Goal: Find specific page/section: Find specific page/section

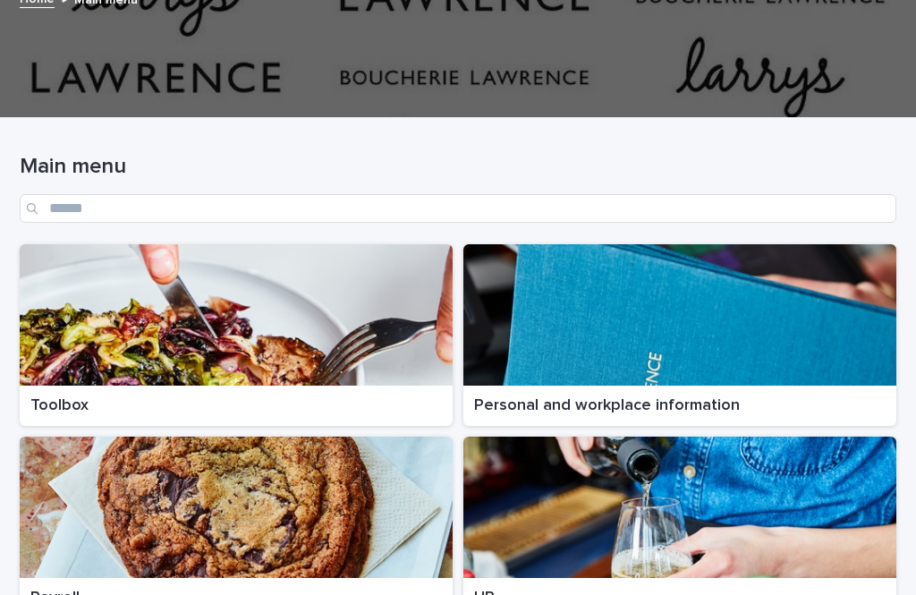
scroll to position [206, 0]
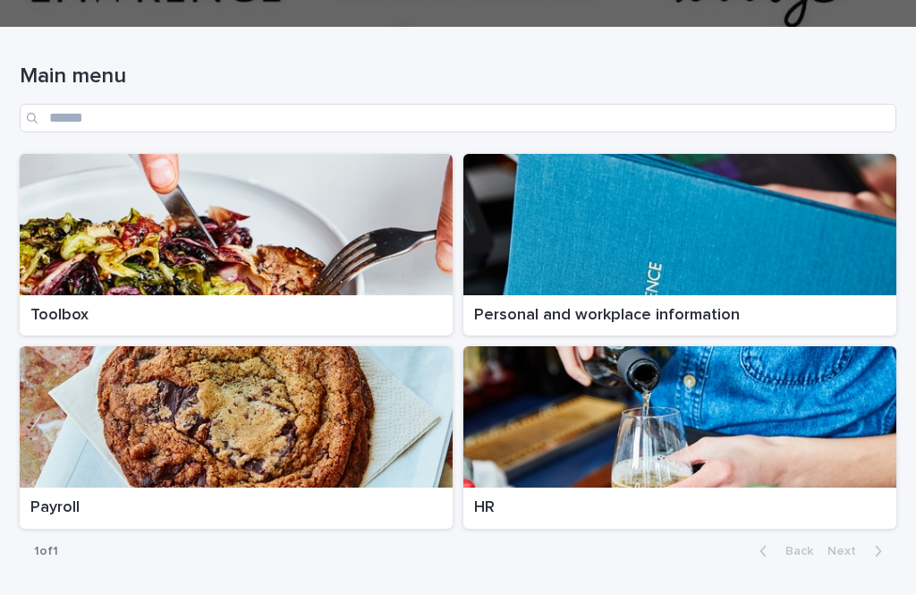
click at [312, 206] on div at bounding box center [236, 224] width 433 height 141
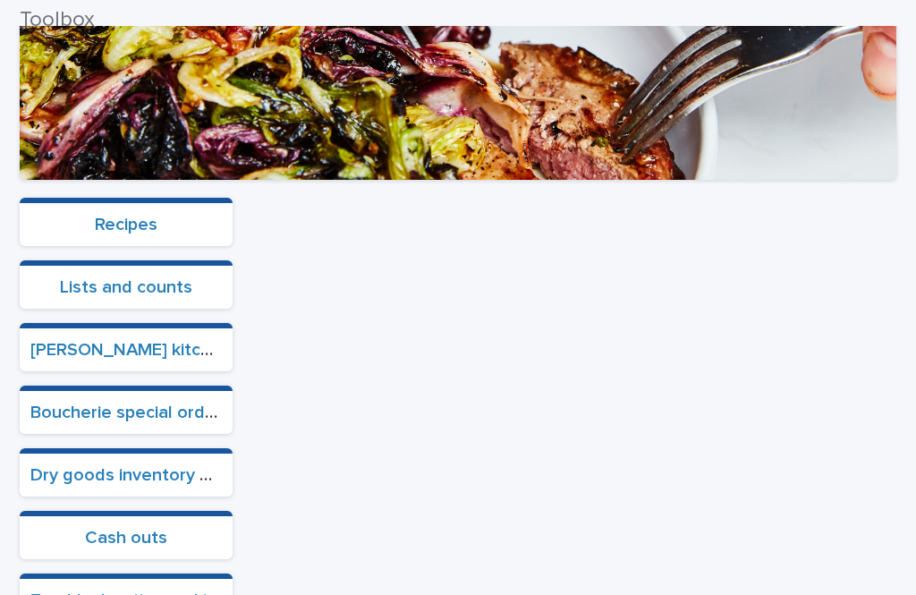
scroll to position [367, 0]
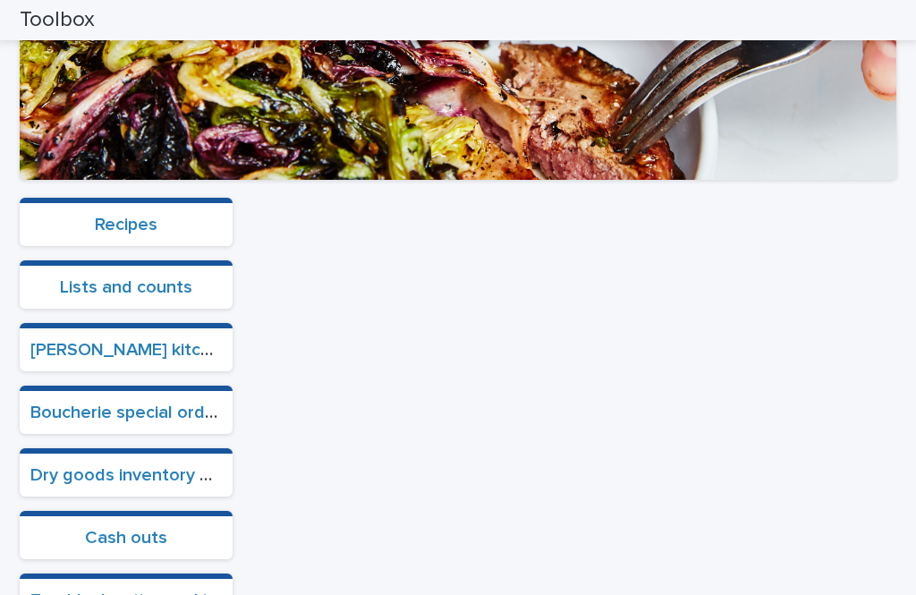
click at [162, 404] on link "Boucherie special orders" at bounding box center [130, 413] width 200 height 18
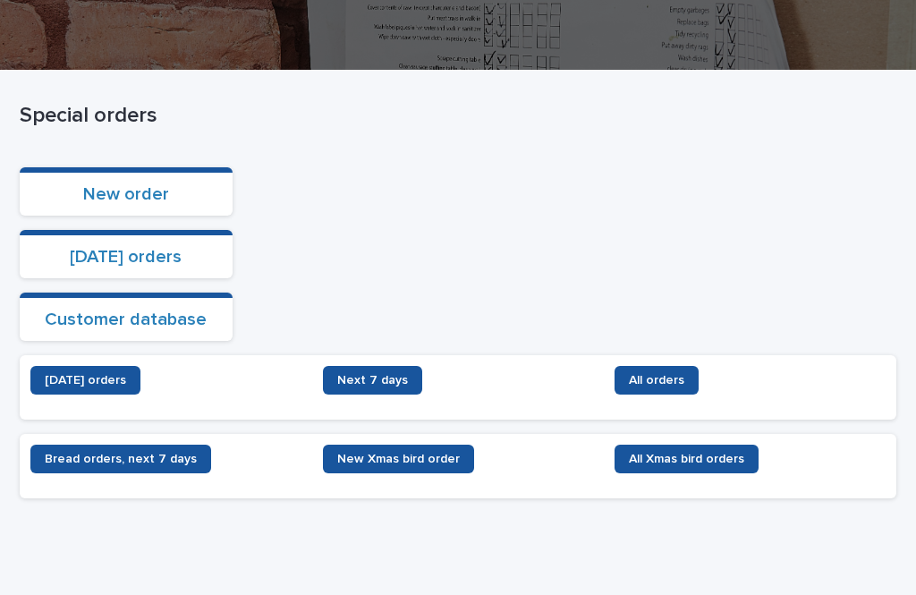
scroll to position [255, 0]
click at [126, 374] on span "[DATE] orders" at bounding box center [85, 380] width 81 height 13
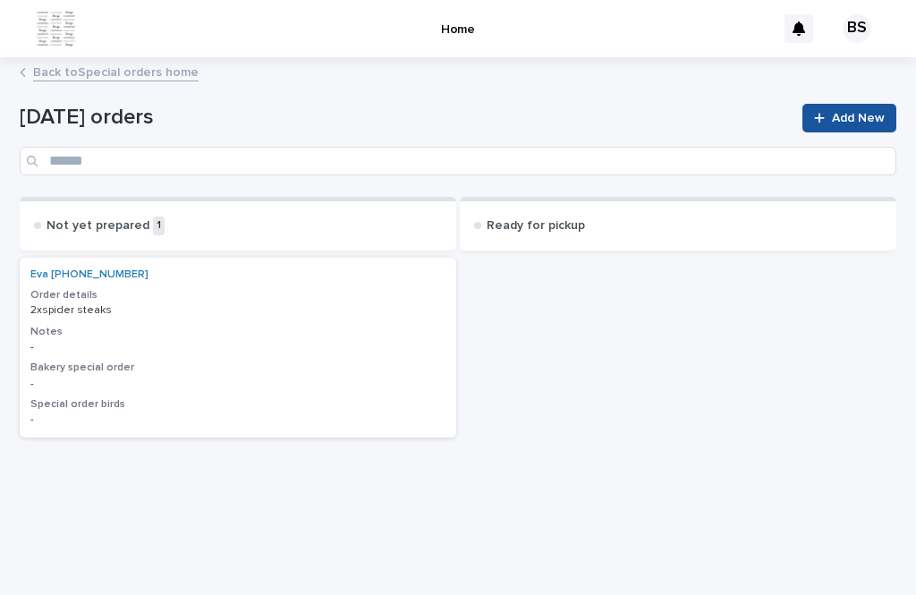
click at [139, 61] on link "Back to Special orders home" at bounding box center [116, 71] width 166 height 21
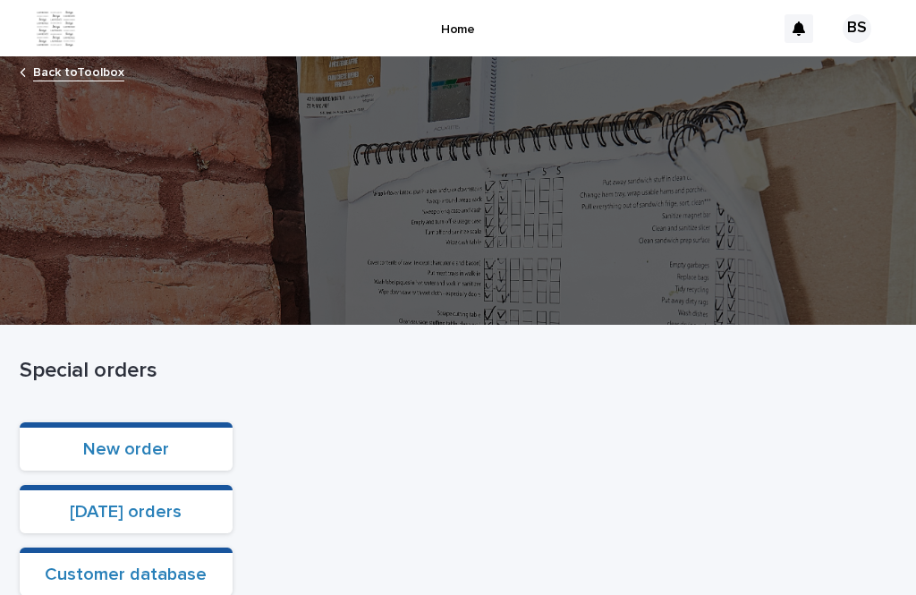
click at [167, 503] on link "[DATE] orders" at bounding box center [126, 512] width 112 height 18
